Goal: Task Accomplishment & Management: Complete application form

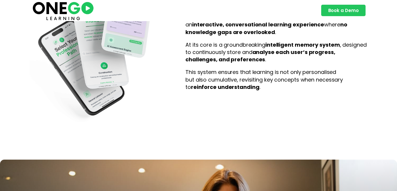
scroll to position [1116, 0]
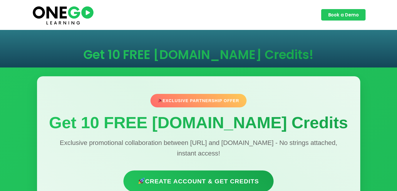
scroll to position [29, 0]
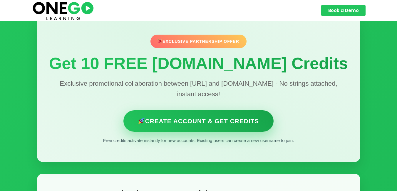
click at [197, 120] on link "Create Account & Get Credits" at bounding box center [198, 120] width 150 height 21
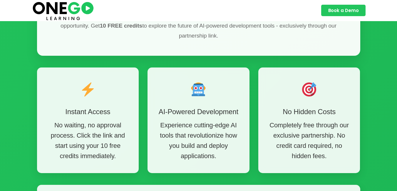
scroll to position [294, 0]
